Goal: Book appointment/travel/reservation

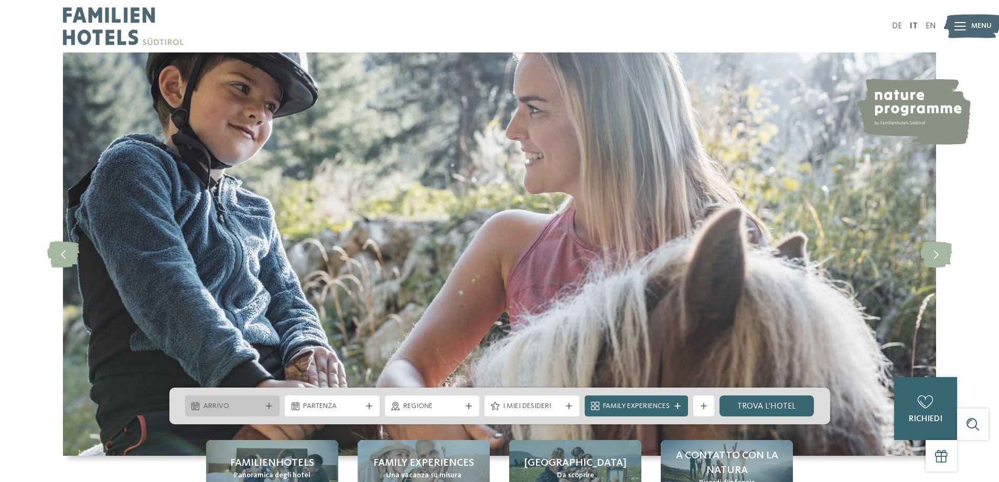
click at [266, 405] on icon at bounding box center [269, 406] width 6 height 6
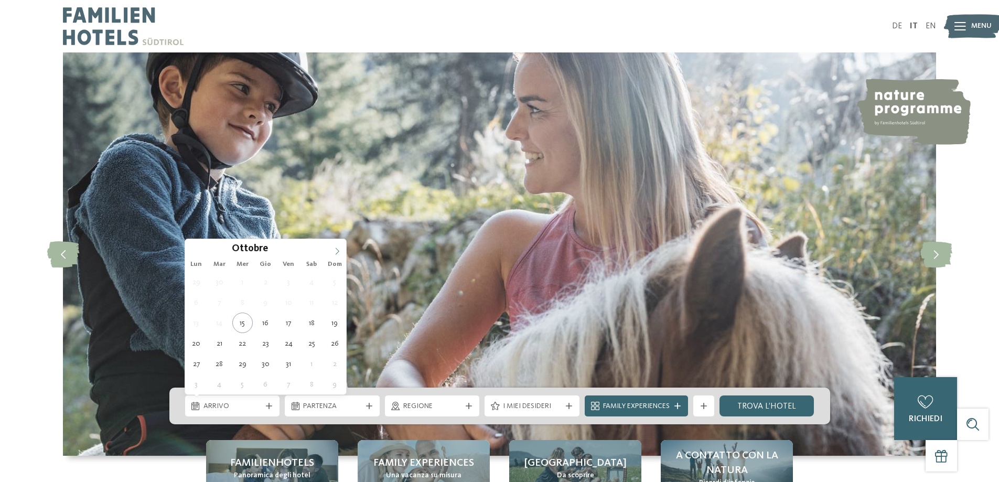
click at [339, 251] on icon at bounding box center [337, 250] width 4 height 7
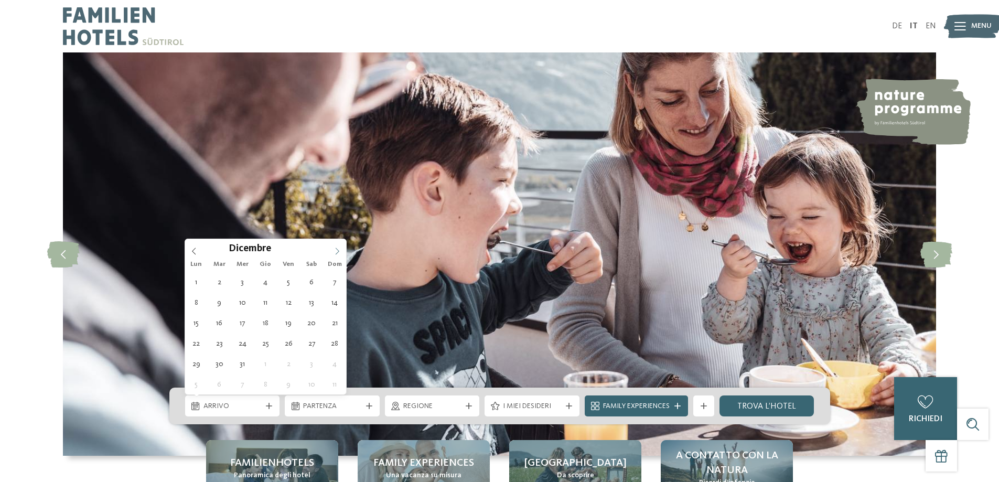
type input "****"
click at [334, 250] on icon at bounding box center [336, 250] width 7 height 7
type div "[DATE]"
type input "****"
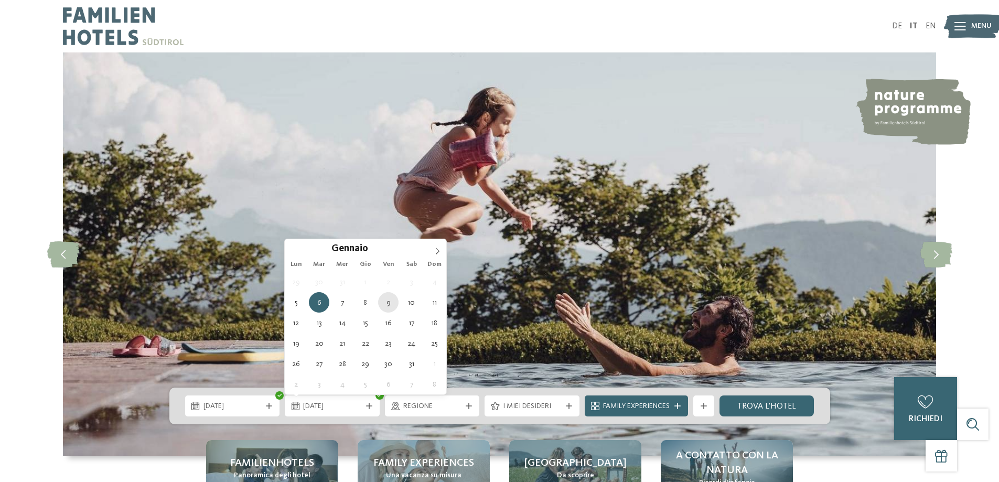
type div "[DATE]"
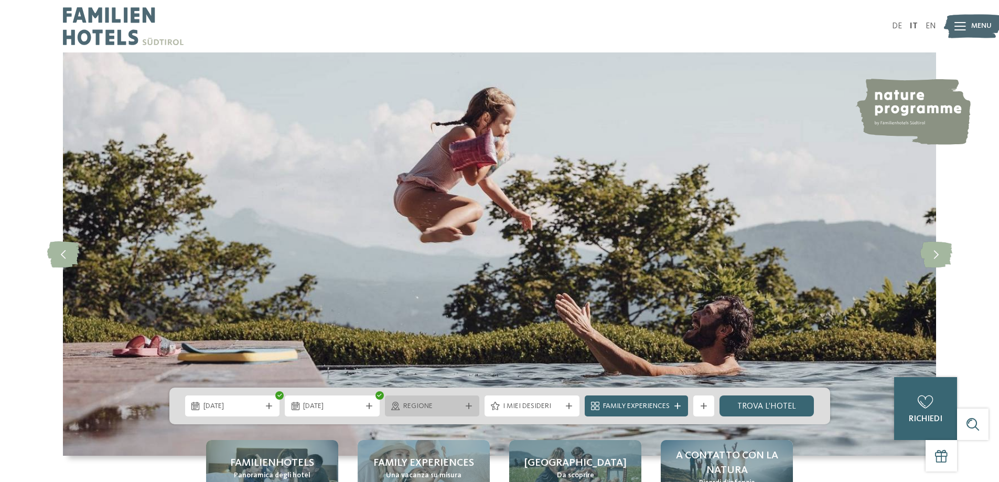
click at [470, 407] on icon at bounding box center [468, 406] width 6 height 6
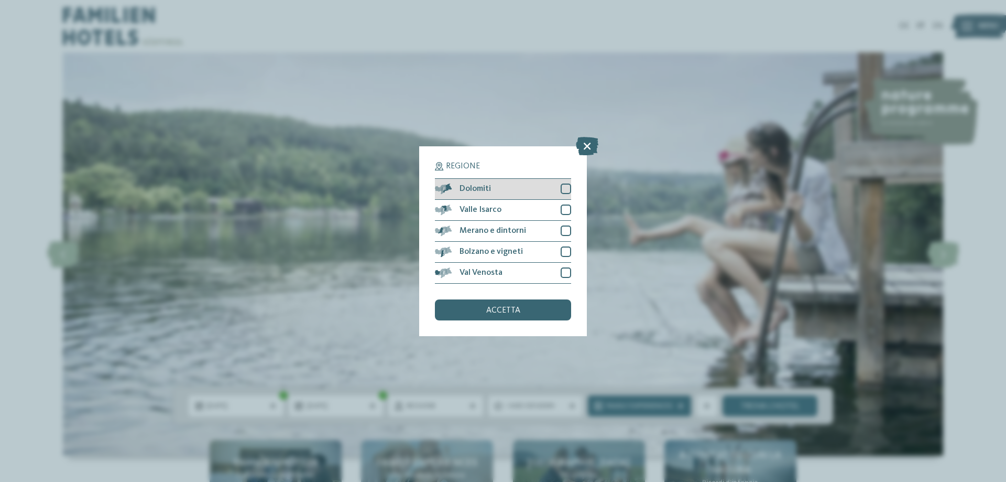
click at [560, 191] on div "Dolomiti" at bounding box center [503, 189] width 136 height 21
click at [496, 311] on span "accetta" at bounding box center [503, 310] width 34 height 8
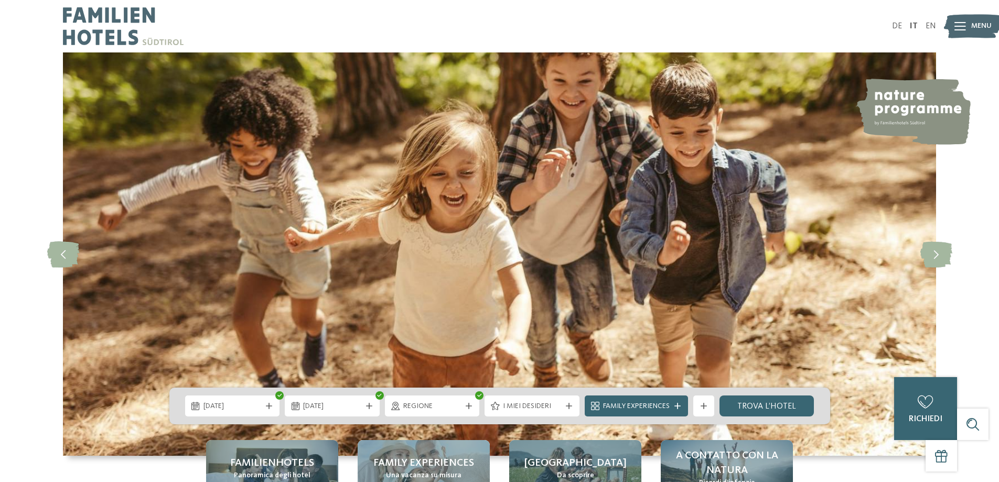
scroll to position [157, 0]
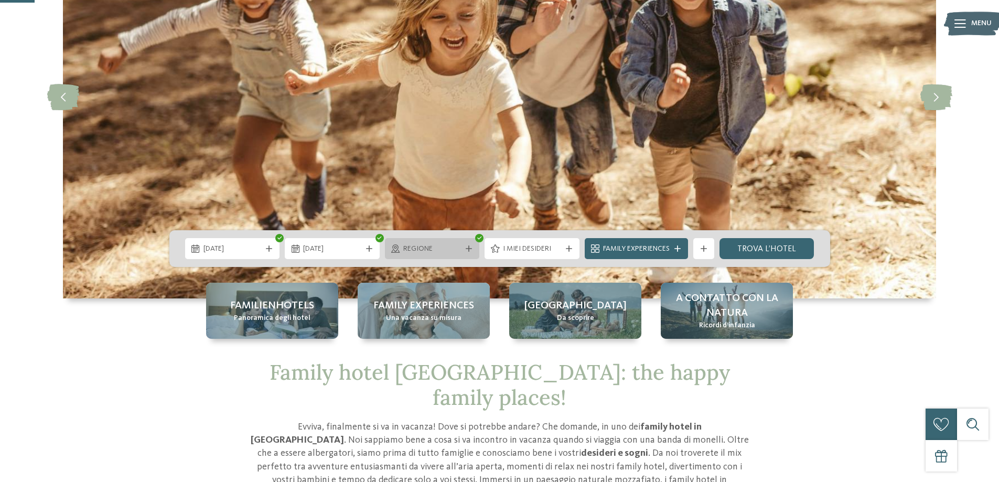
click at [446, 246] on span "Regione" at bounding box center [432, 249] width 58 height 10
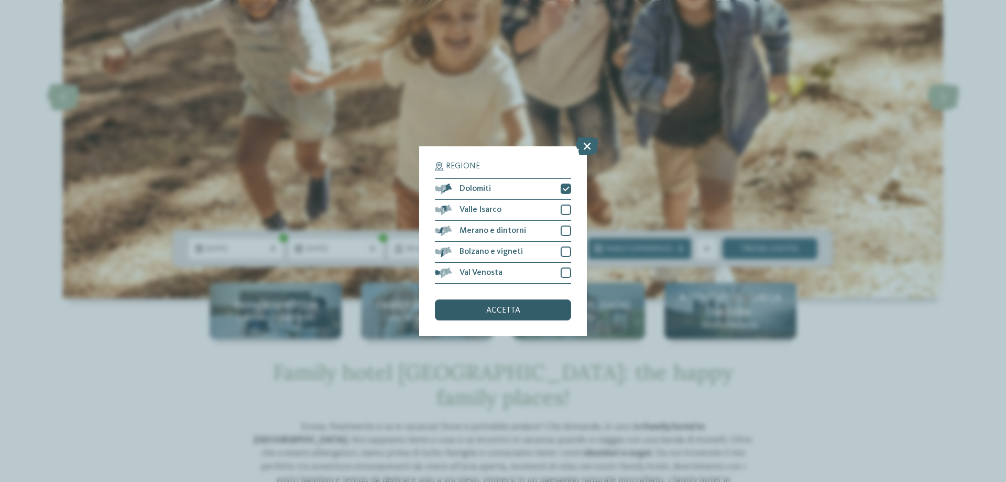
click at [476, 307] on div "accetta" at bounding box center [503, 309] width 136 height 21
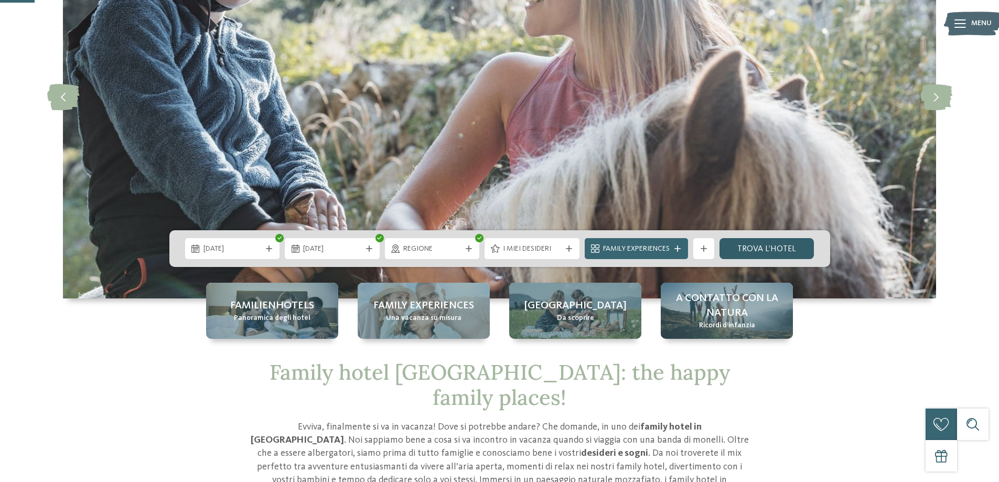
click at [762, 249] on link "trova l’hotel" at bounding box center [766, 248] width 95 height 21
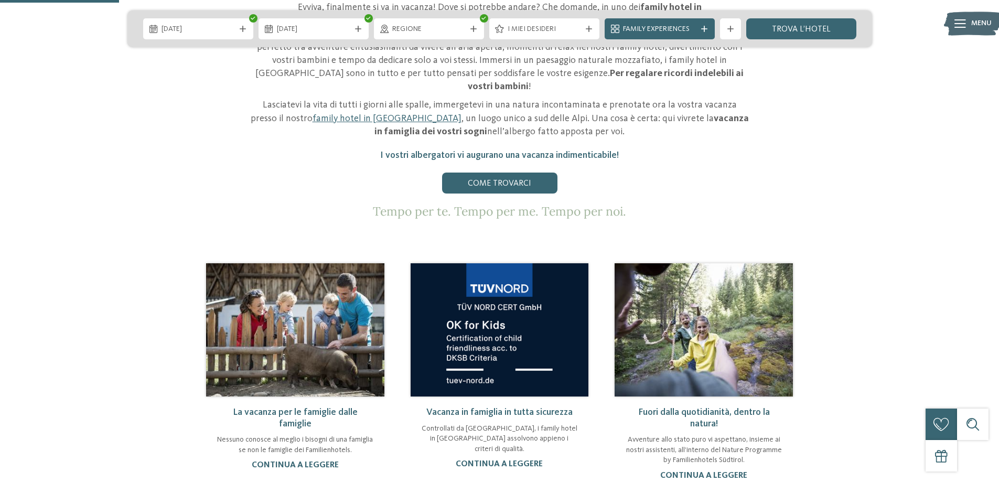
scroll to position [367, 0]
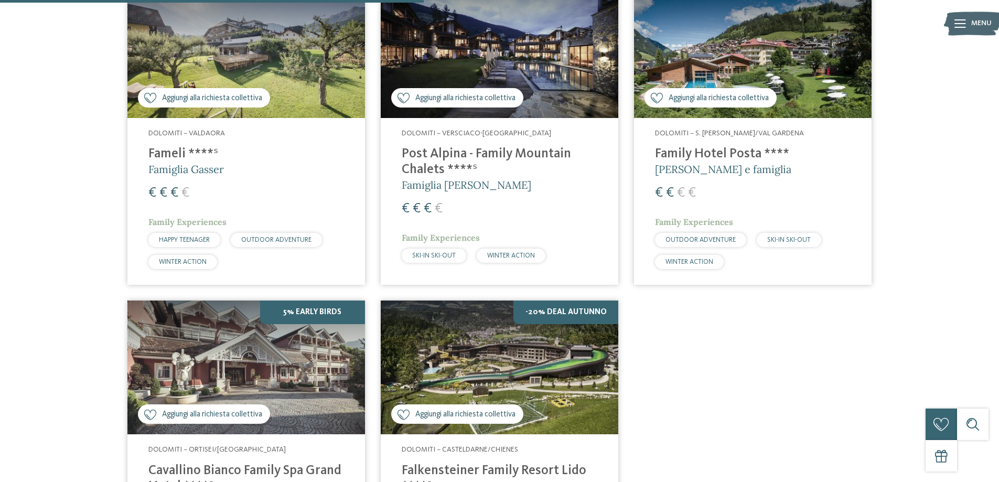
scroll to position [554, 0]
